Goal: Information Seeking & Learning: Learn about a topic

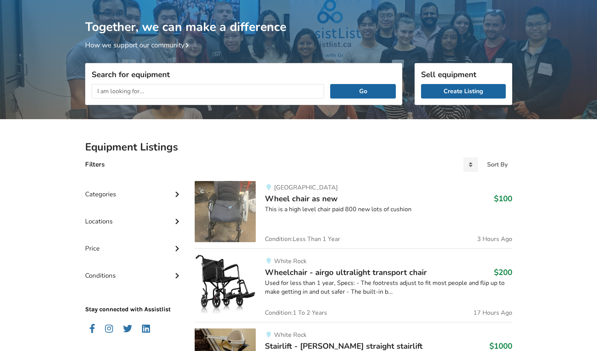
click at [227, 203] on img at bounding box center [225, 211] width 61 height 61
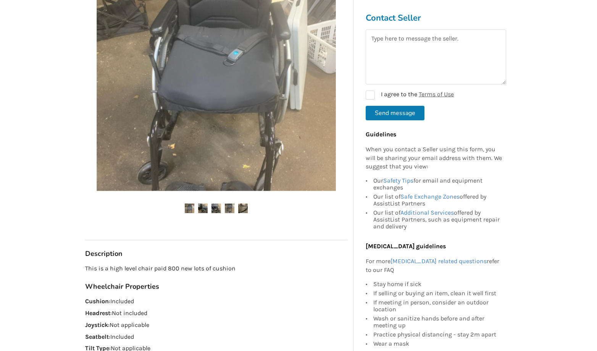
scroll to position [202, 0]
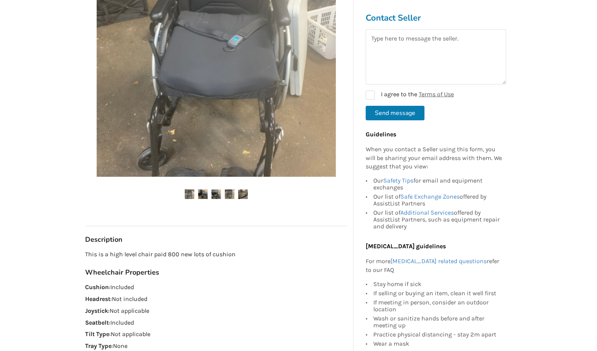
click at [203, 195] on img at bounding box center [203, 194] width 10 height 10
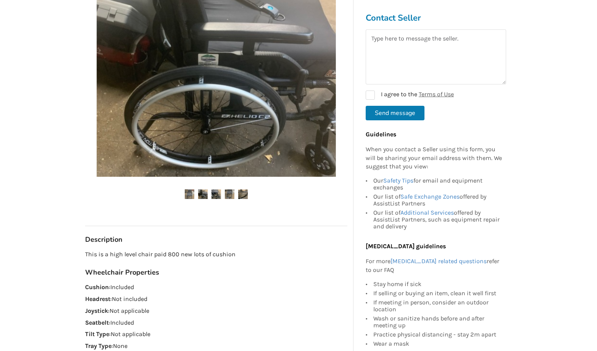
click at [220, 197] on img at bounding box center [216, 194] width 10 height 10
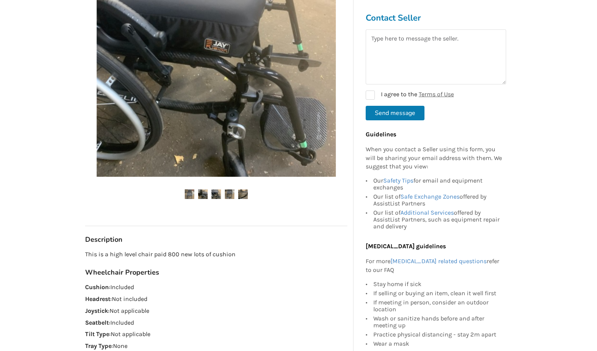
click at [192, 193] on img at bounding box center [190, 194] width 10 height 10
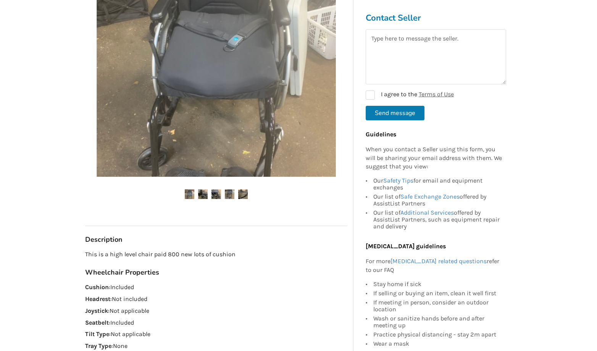
click at [202, 193] on img at bounding box center [203, 194] width 10 height 10
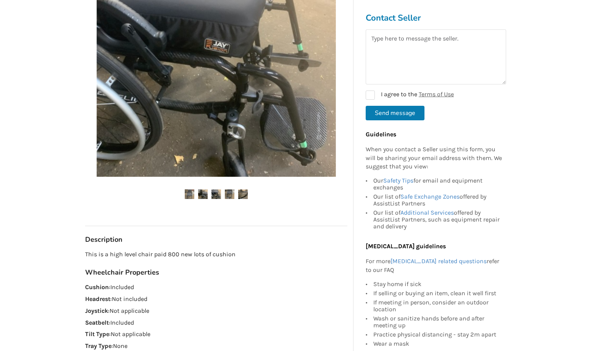
click at [214, 193] on img at bounding box center [216, 194] width 10 height 10
click at [226, 193] on img at bounding box center [230, 194] width 10 height 10
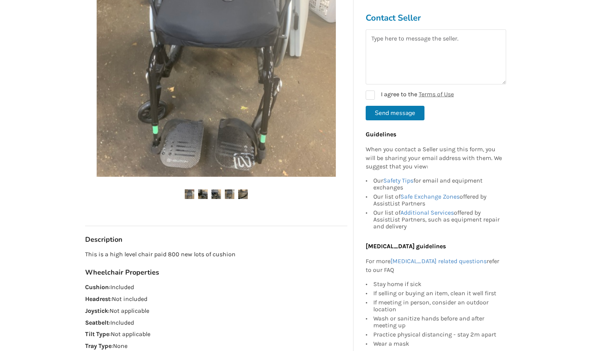
click at [243, 196] on img at bounding box center [243, 194] width 10 height 10
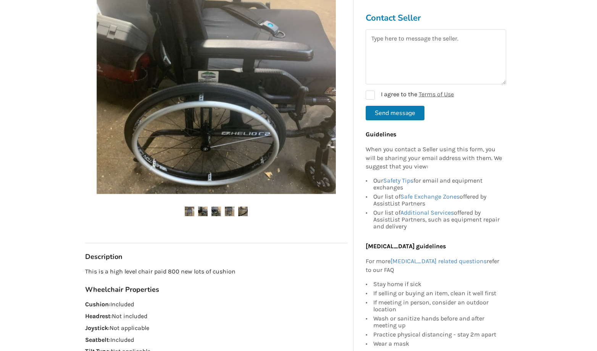
scroll to position [183, 0]
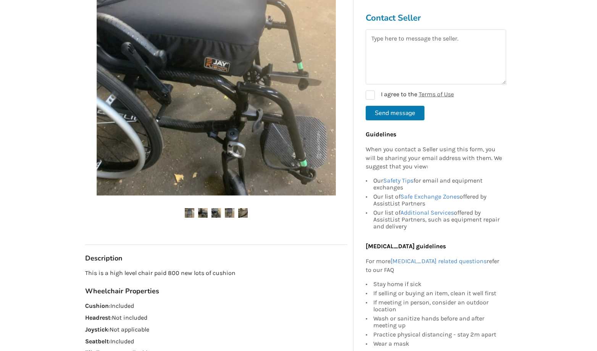
click at [205, 214] on img at bounding box center [203, 213] width 10 height 10
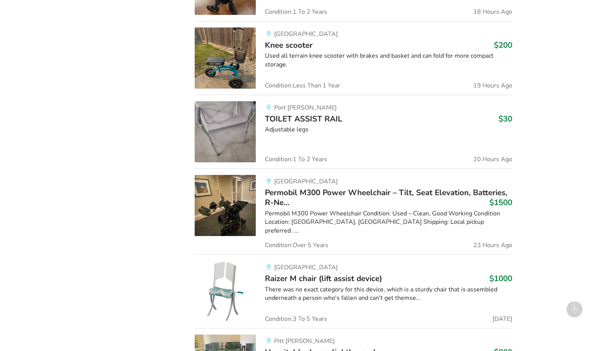
scroll to position [647, 0]
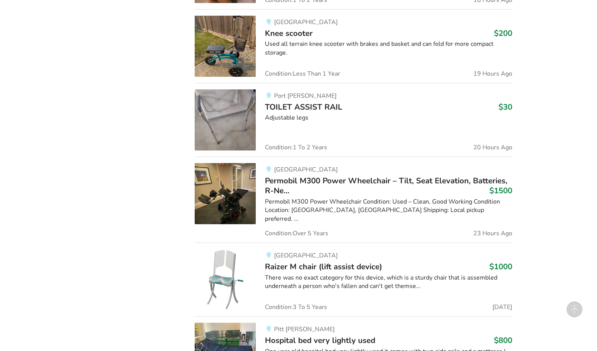
click at [243, 198] on img at bounding box center [225, 193] width 61 height 61
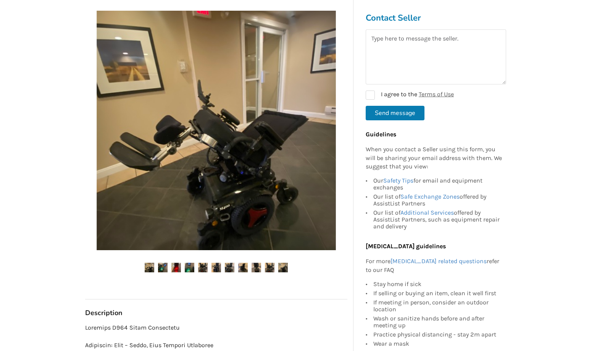
scroll to position [162, 0]
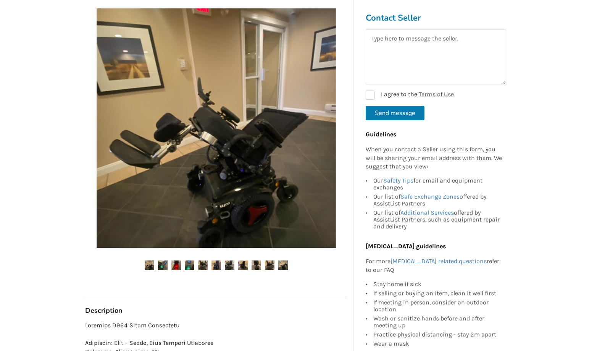
click at [164, 265] on img at bounding box center [163, 265] width 10 height 10
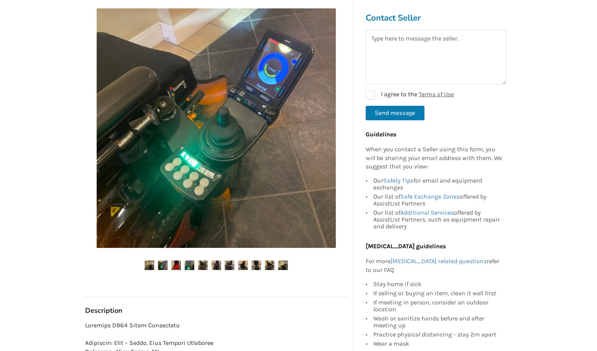
click at [178, 266] on img at bounding box center [176, 265] width 10 height 10
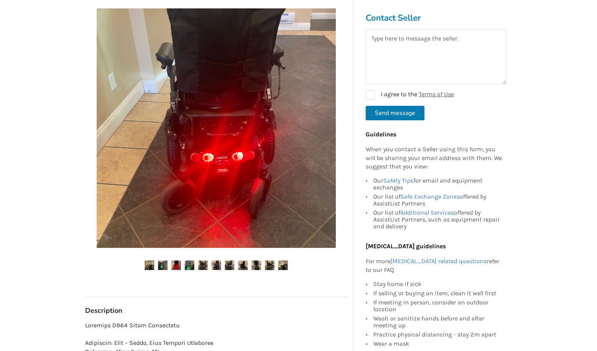
click at [189, 266] on img at bounding box center [190, 265] width 10 height 10
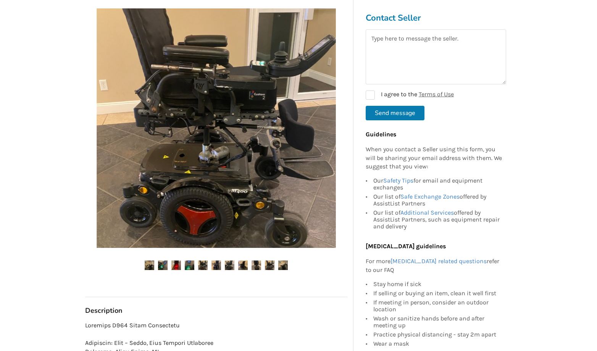
click at [201, 266] on img at bounding box center [203, 265] width 10 height 10
click at [219, 267] on img at bounding box center [216, 265] width 10 height 10
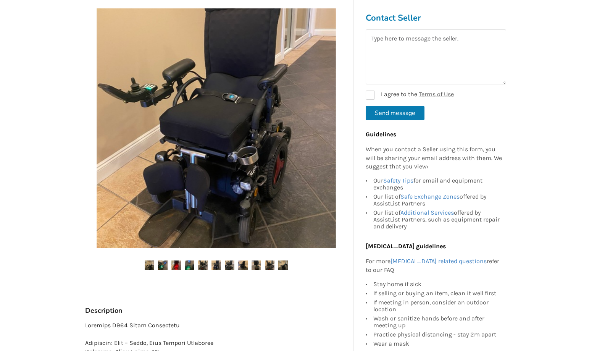
click at [206, 265] on img at bounding box center [203, 265] width 10 height 10
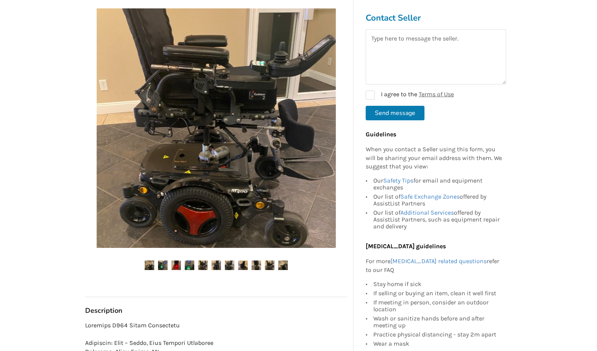
click at [227, 265] on img at bounding box center [230, 265] width 10 height 10
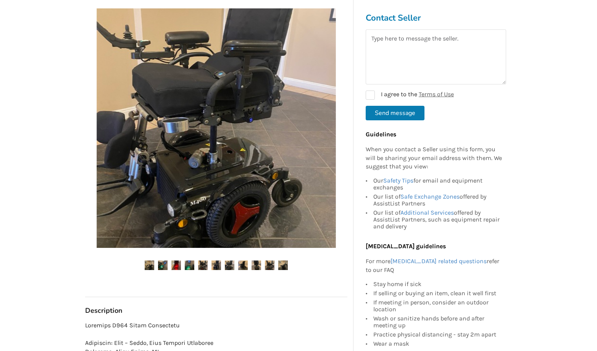
click at [236, 265] on ul at bounding box center [216, 265] width 262 height 10
click at [240, 265] on img at bounding box center [243, 265] width 10 height 10
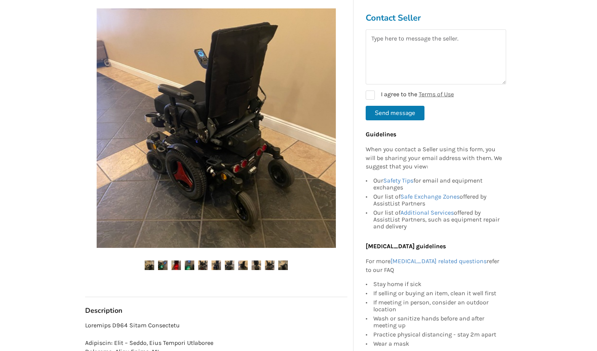
click at [256, 265] on img at bounding box center [256, 265] width 10 height 10
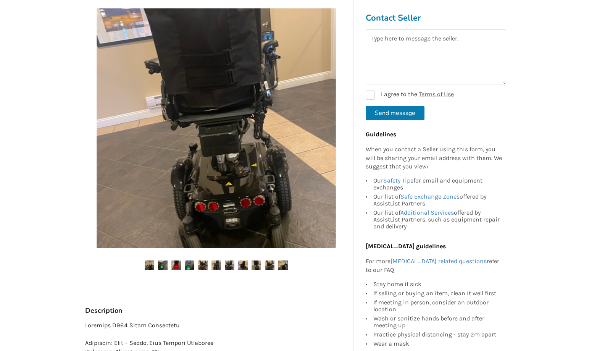
click at [272, 264] on img at bounding box center [270, 265] width 10 height 10
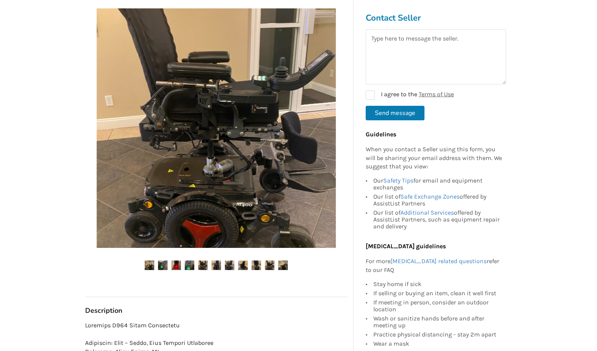
click at [281, 266] on img at bounding box center [283, 265] width 10 height 10
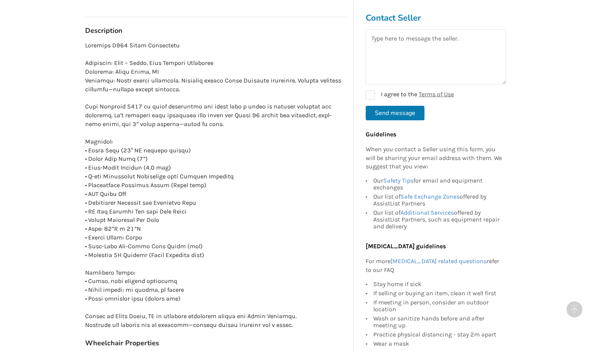
scroll to position [443, 0]
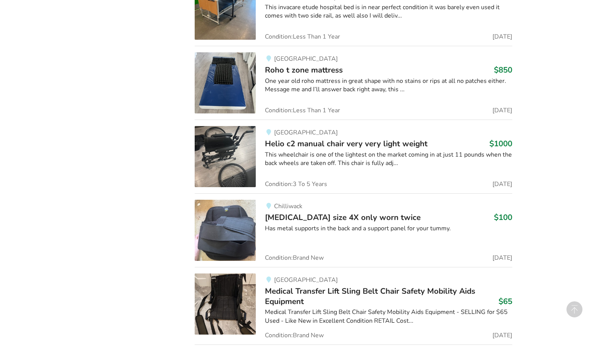
scroll to position [1213, 0]
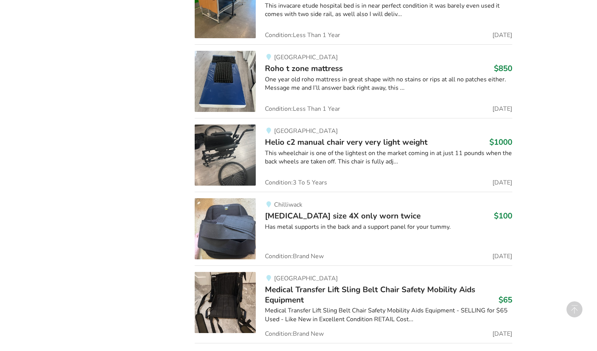
click at [241, 149] on img at bounding box center [225, 154] width 61 height 61
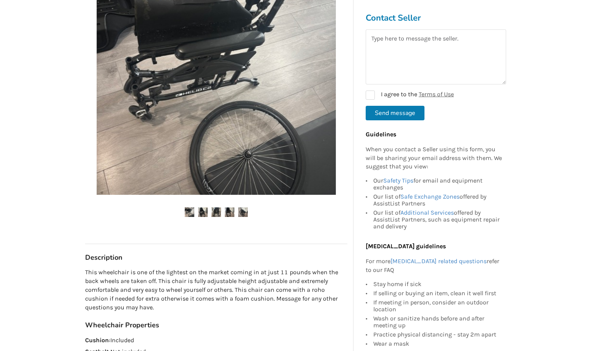
scroll to position [197, 0]
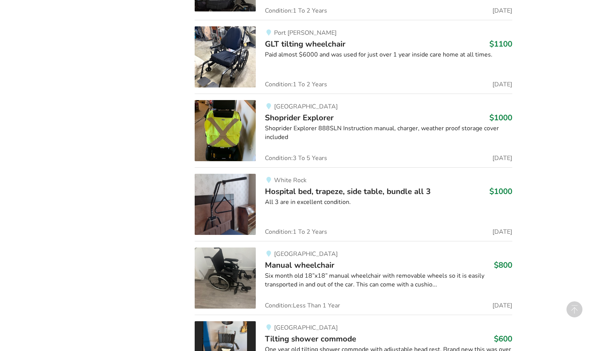
scroll to position [2427, 0]
click at [336, 185] on span "Hospital bed, trapeze, side table, bundle all 3" at bounding box center [348, 190] width 166 height 11
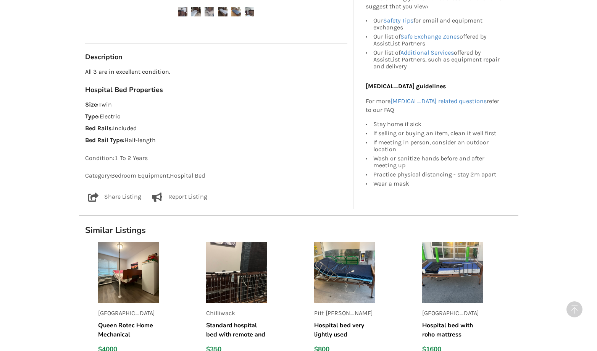
scroll to position [403, 0]
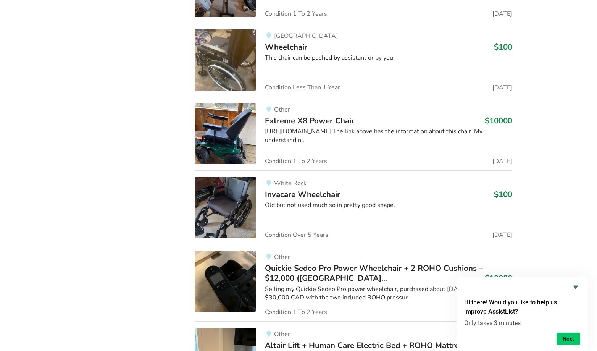
scroll to position [4277, 0]
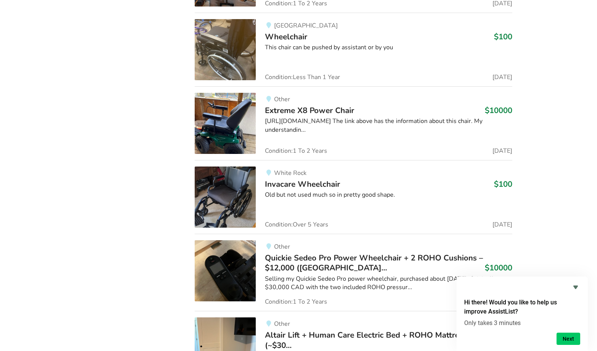
click at [332, 105] on span "Extreme X8 Power Chair" at bounding box center [309, 110] width 89 height 11
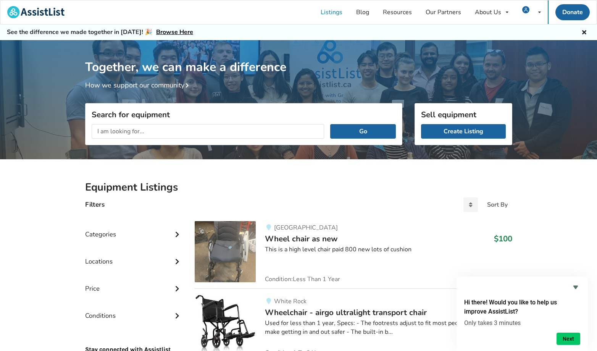
click at [236, 251] on img at bounding box center [225, 251] width 61 height 61
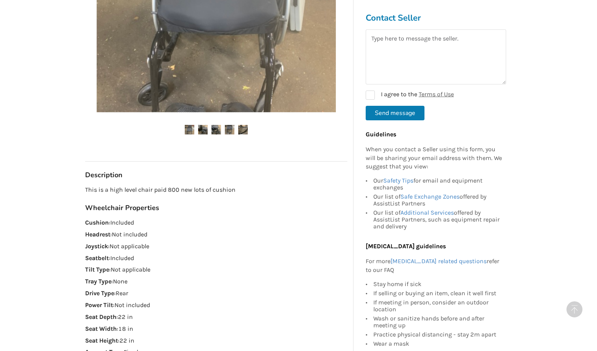
scroll to position [288, 0]
